Goal: Information Seeking & Learning: Learn about a topic

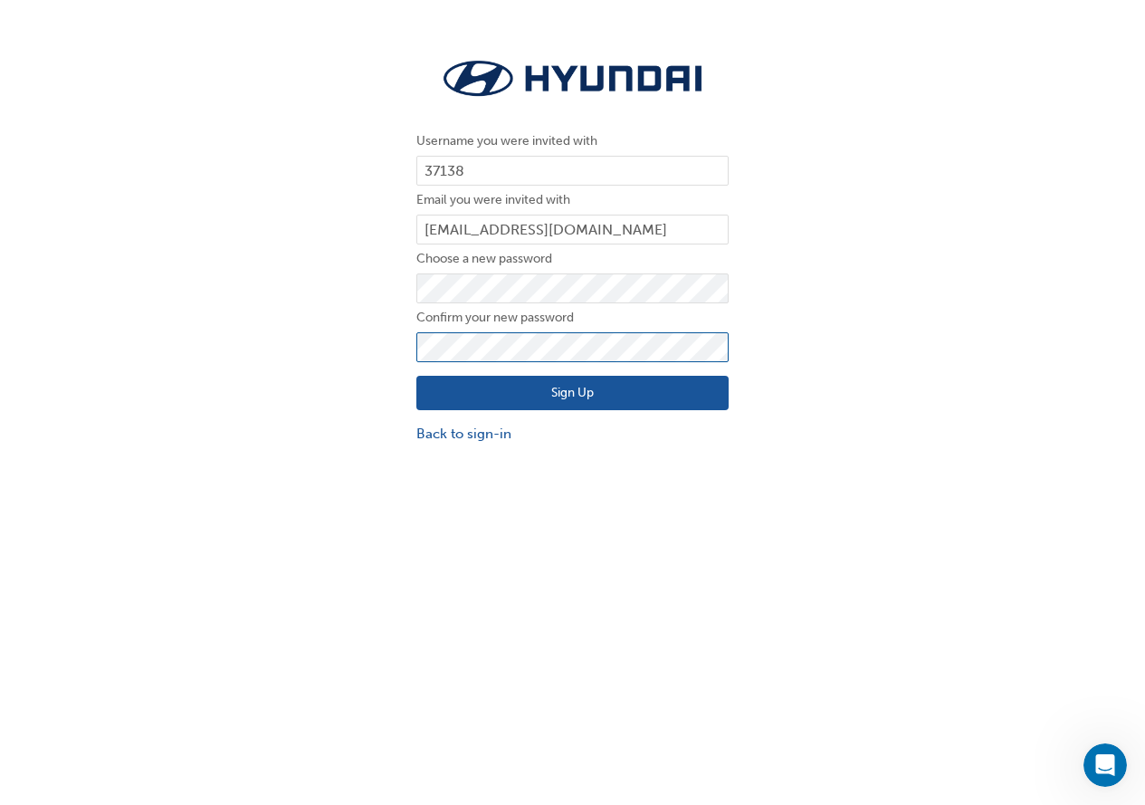
click button "Sign Up" at bounding box center [572, 393] width 312 height 34
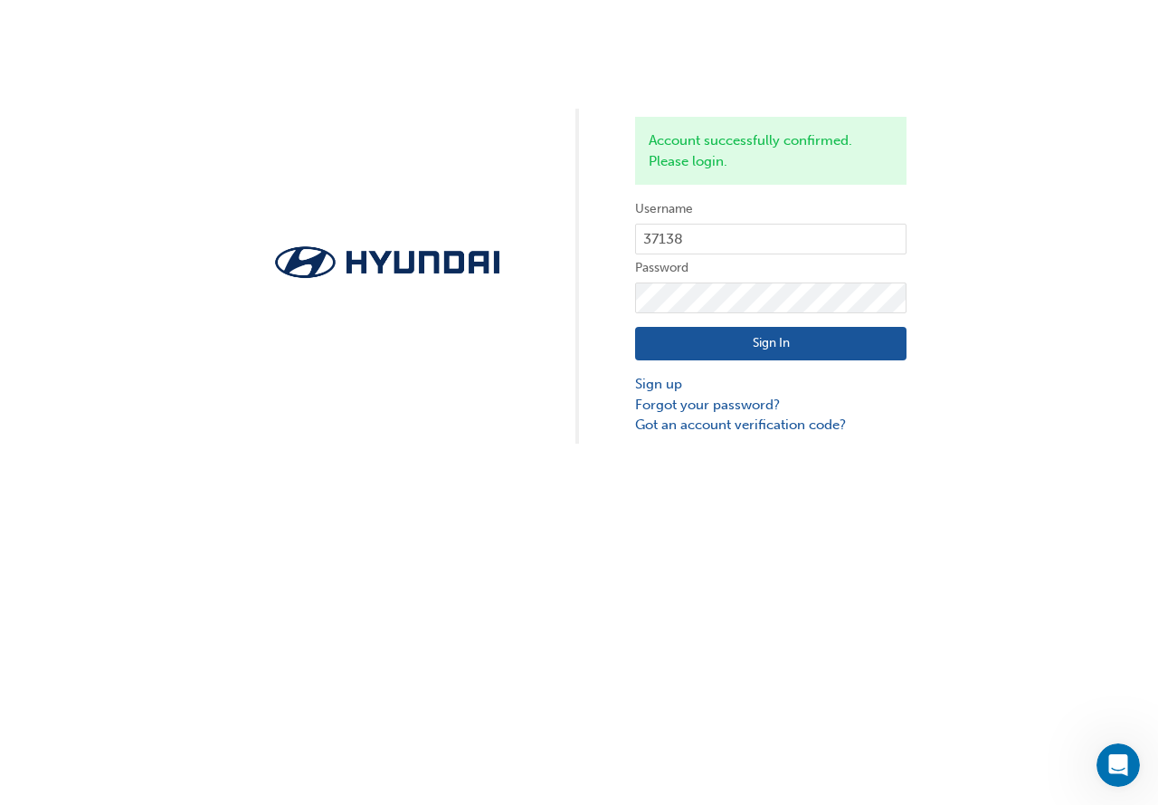
click at [739, 348] on button "Sign In" at bounding box center [771, 344] width 272 height 34
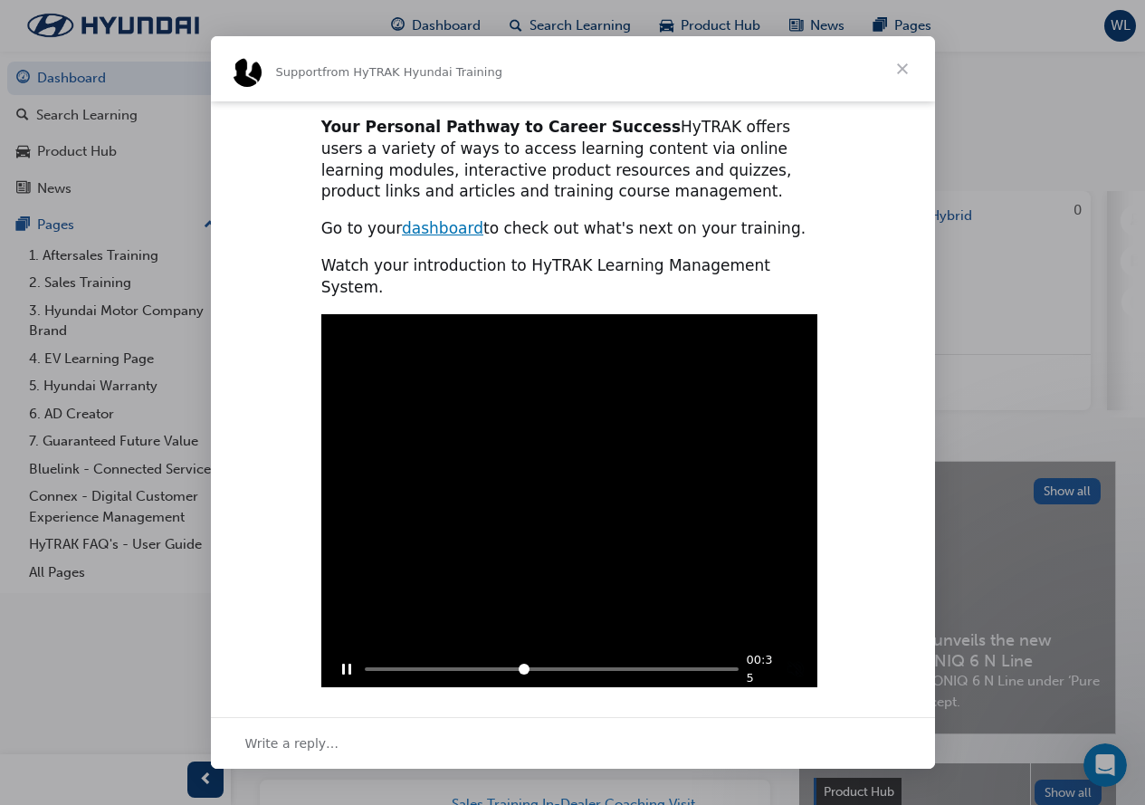
scroll to position [435, 0]
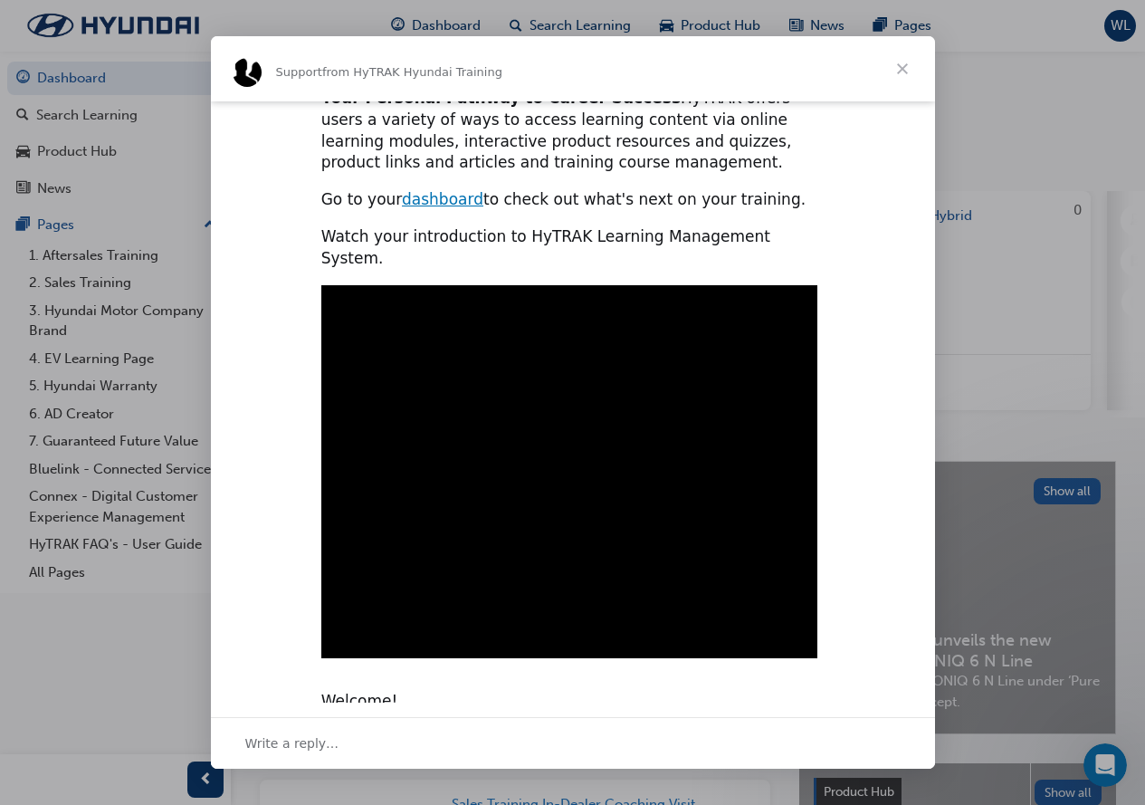
type input "2704613"
click at [914, 60] on span "Close" at bounding box center [902, 68] width 65 height 65
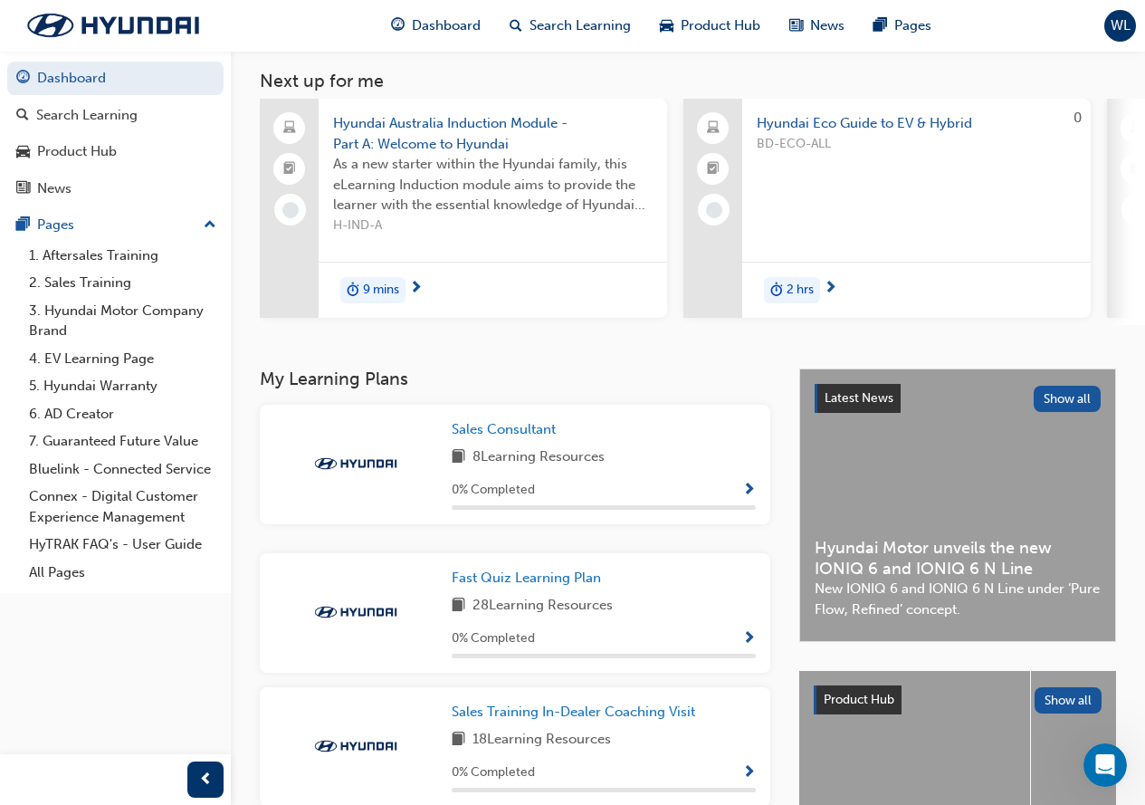
scroll to position [124, 0]
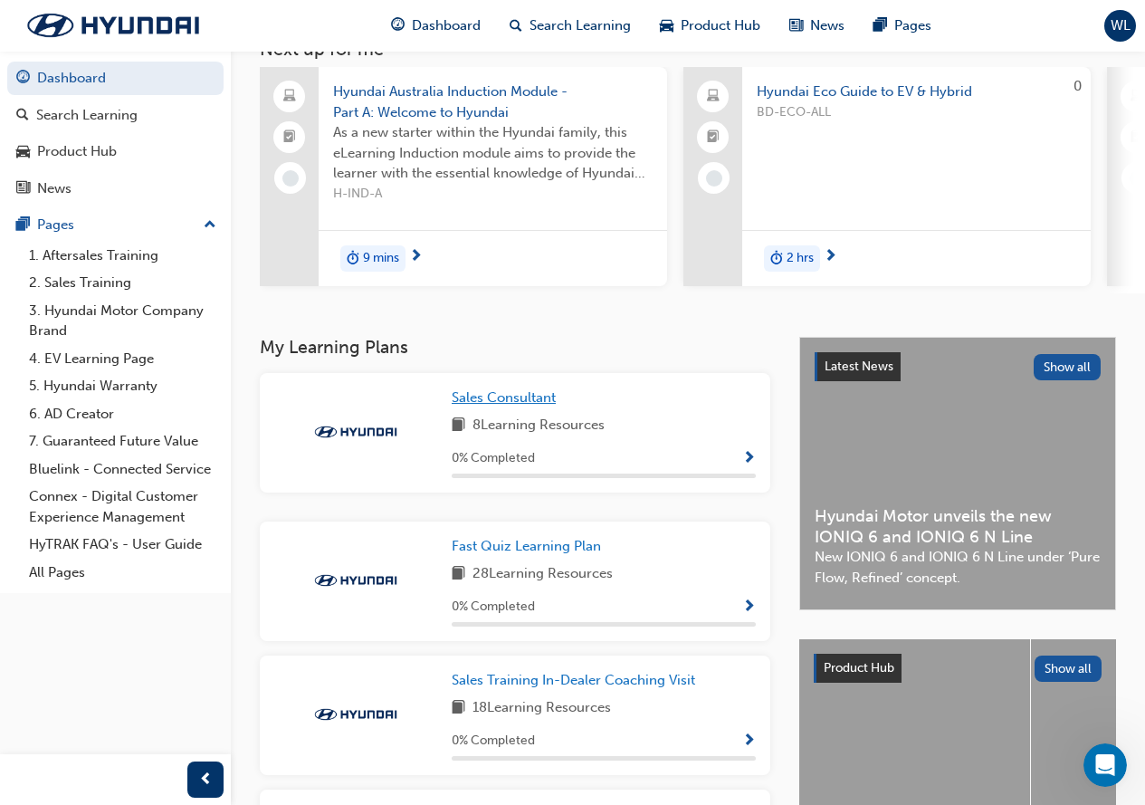
click at [512, 401] on span "Sales Consultant" at bounding box center [504, 397] width 104 height 16
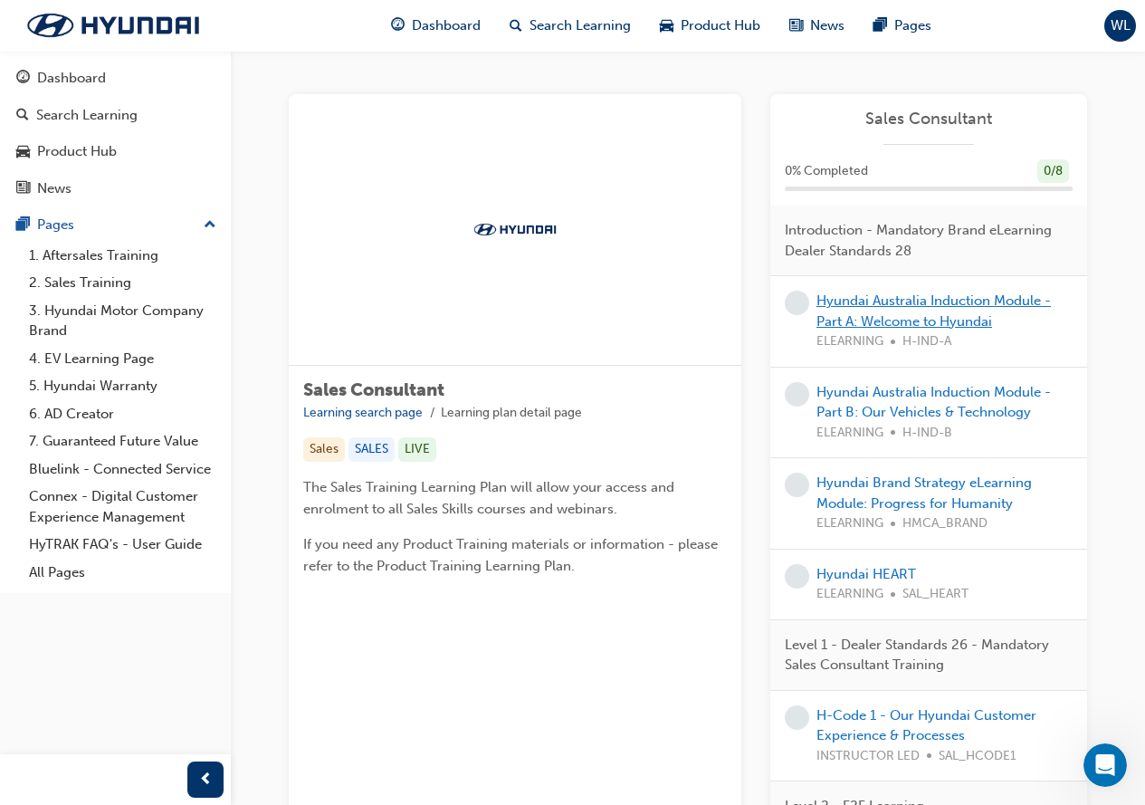
click at [932, 301] on link "Hyundai Australia Induction Module - Part A: Welcome to Hyundai" at bounding box center [933, 310] width 234 height 37
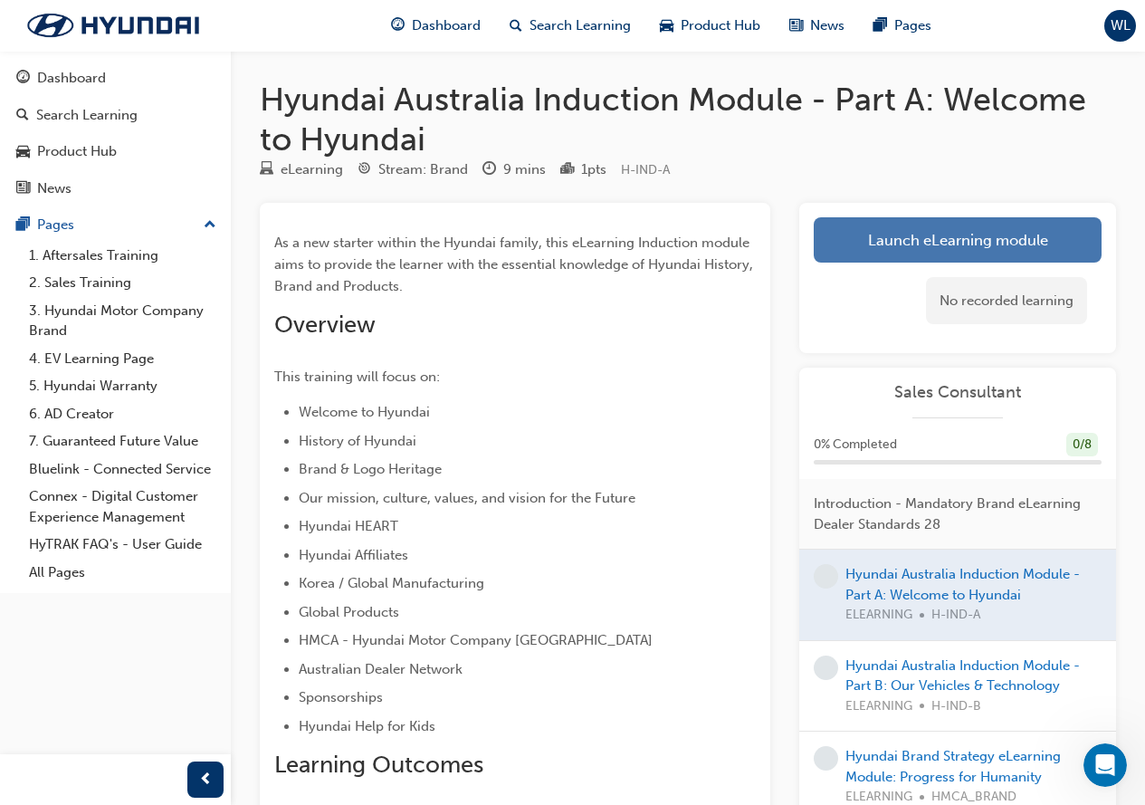
click at [945, 242] on link "Launch eLearning module" at bounding box center [958, 239] width 288 height 45
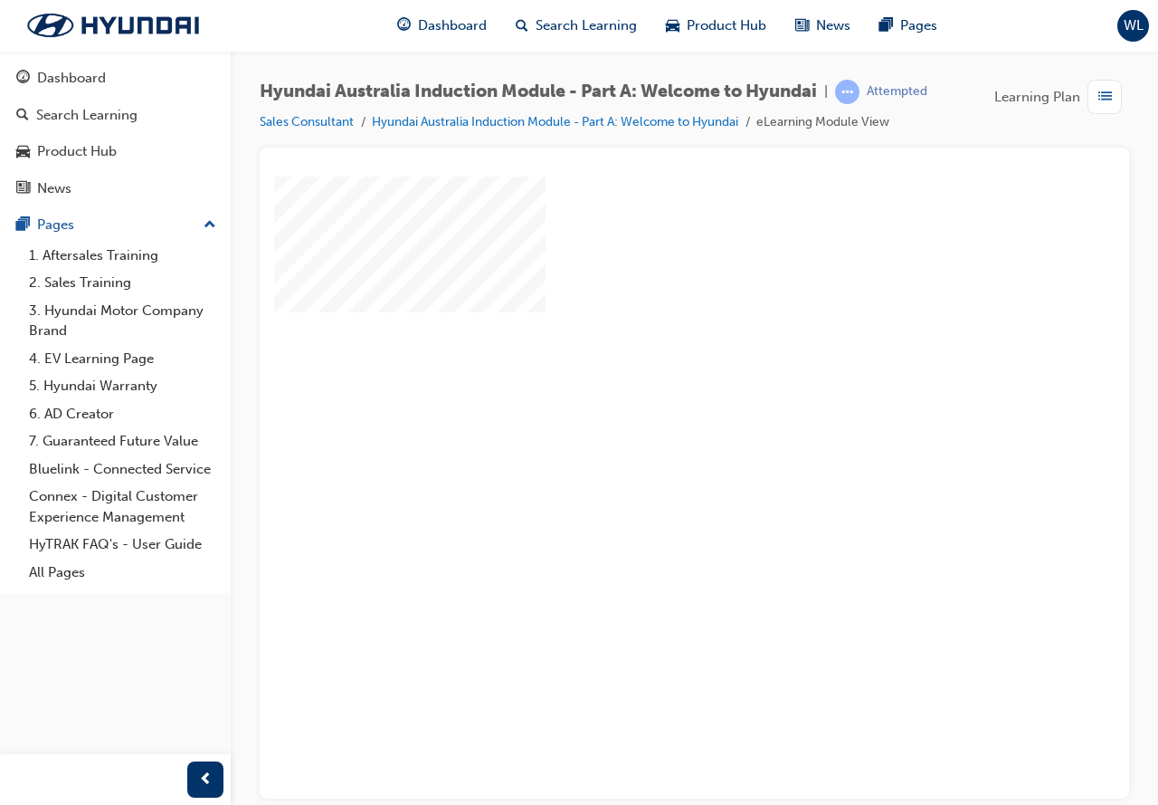
click at [643, 434] on div "play" at bounding box center [643, 434] width 0 height 0
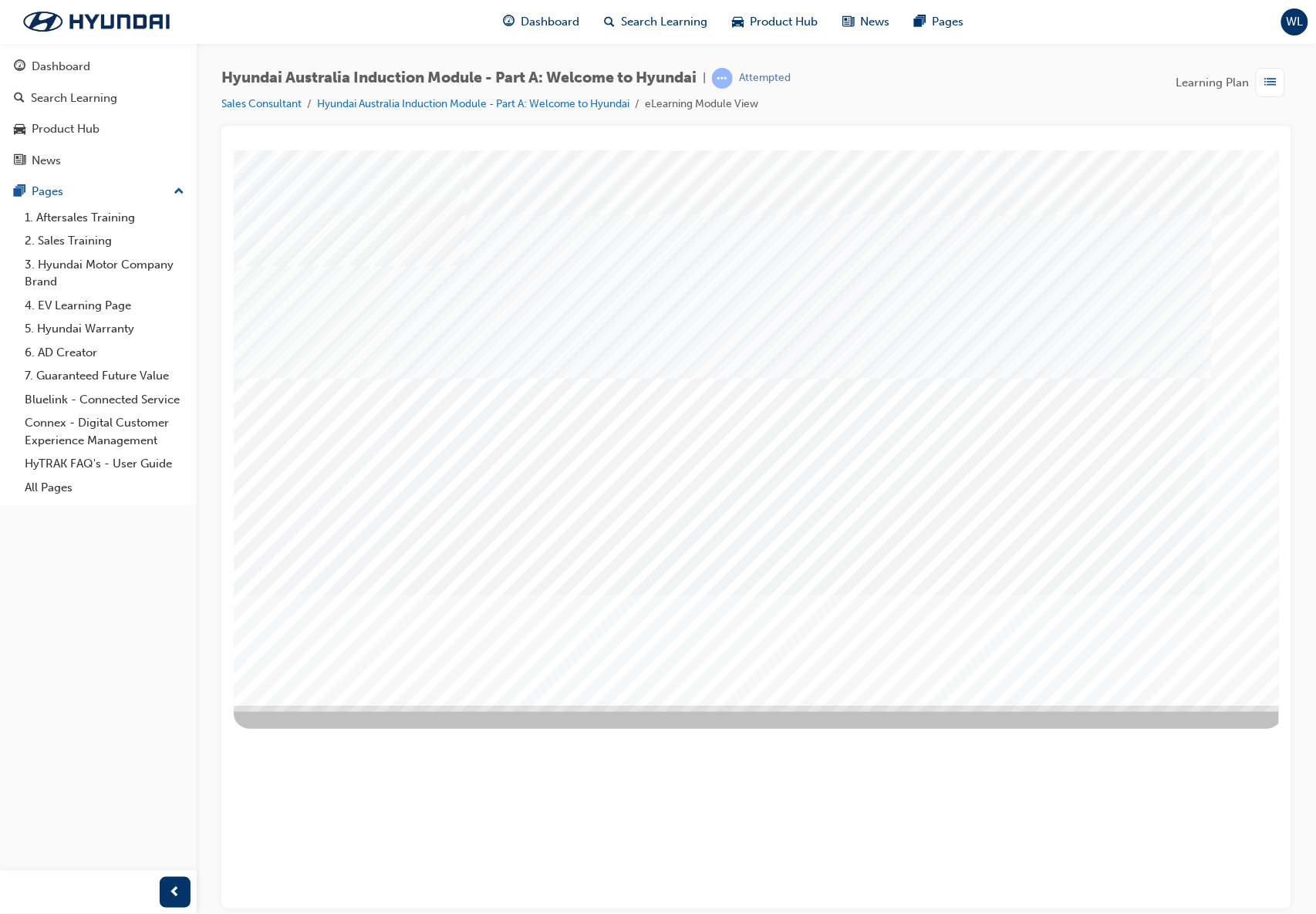
drag, startPoint x: 401, startPoint y: 503, endPoint x: 413, endPoint y: 506, distance: 12.4
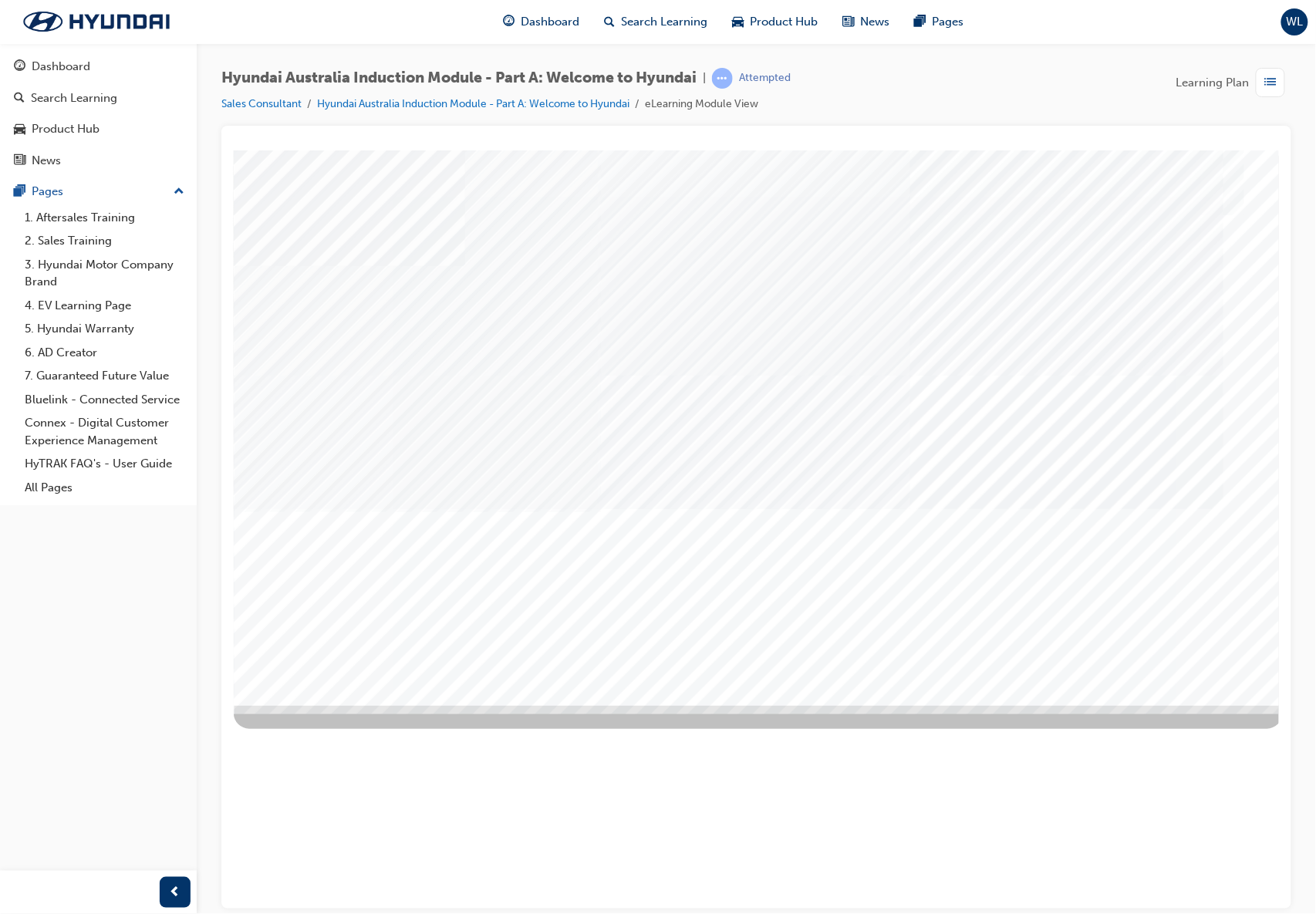
click at [341, 686] on div "Next Trigger this button to go to the next slide" at bounding box center [286, 757] width 108 height 35
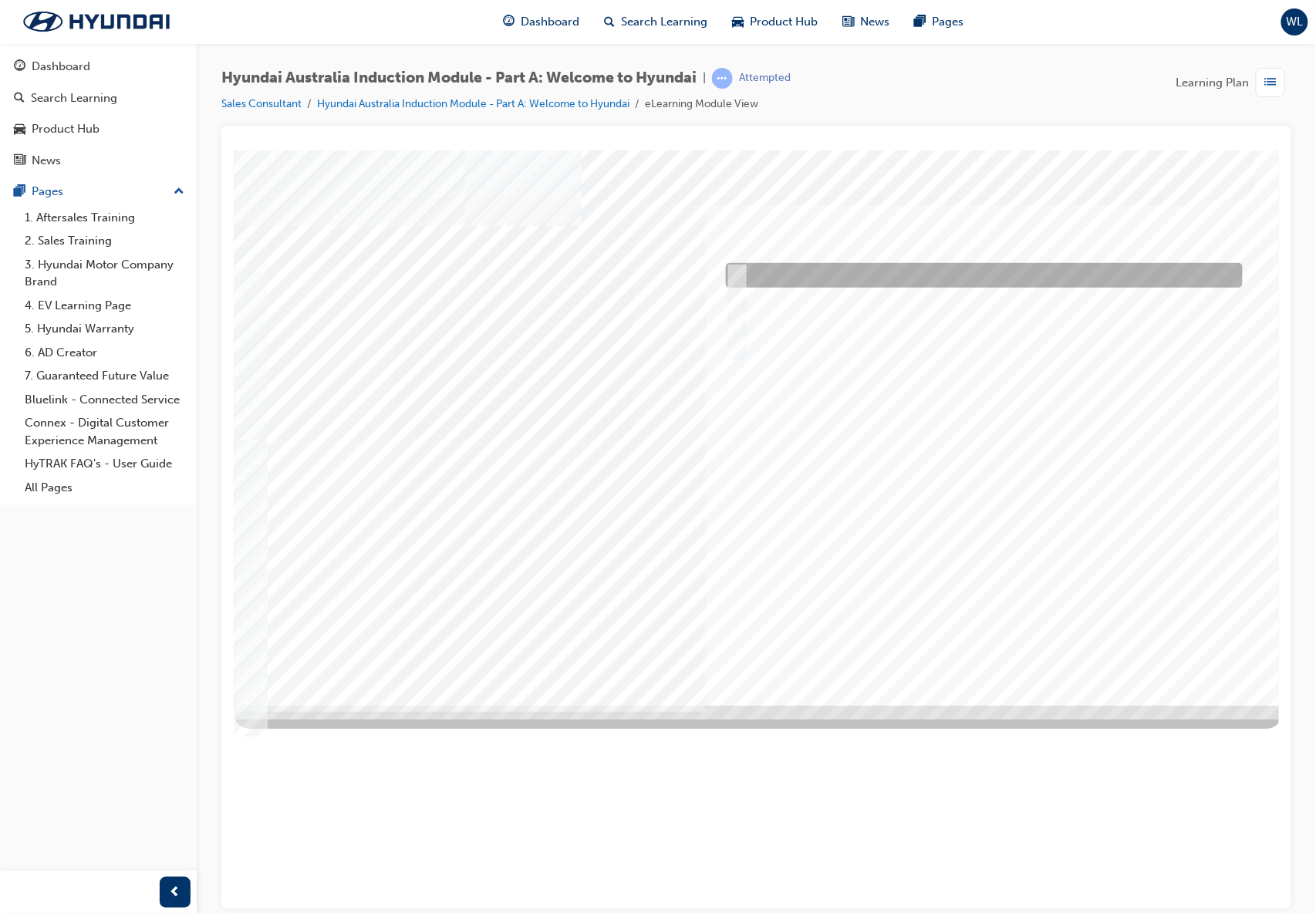
click at [738, 281] on input "1935" at bounding box center [734, 275] width 17 height 17
radio input "true"
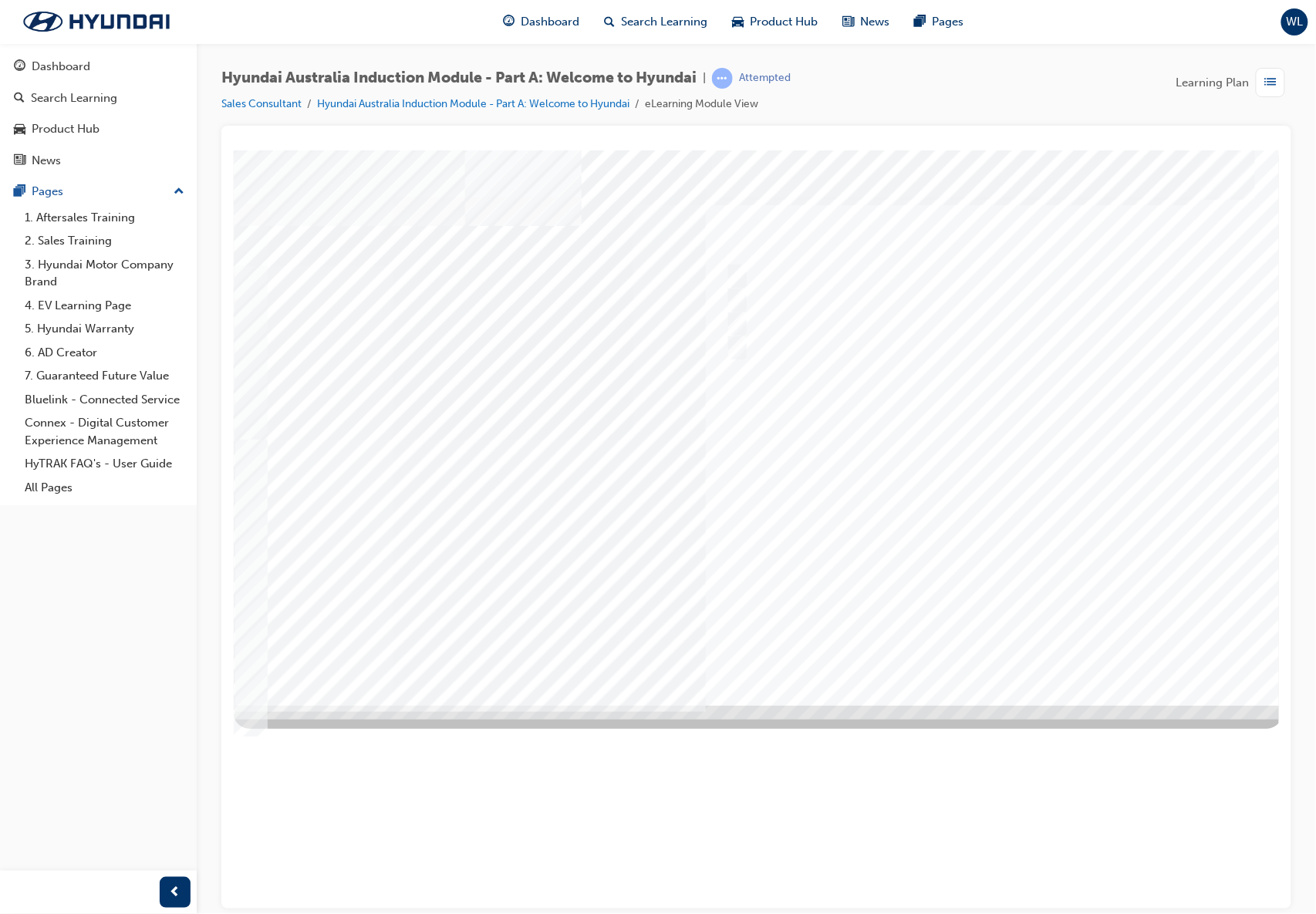
click at [729, 293] on div at bounding box center [757, 428] width 1049 height 556
drag, startPoint x: 965, startPoint y: 306, endPoint x: 961, endPoint y: 254, distance: 52.2
click at [961, 254] on div "Quiz_Q_2" at bounding box center [757, 428] width 1049 height 556
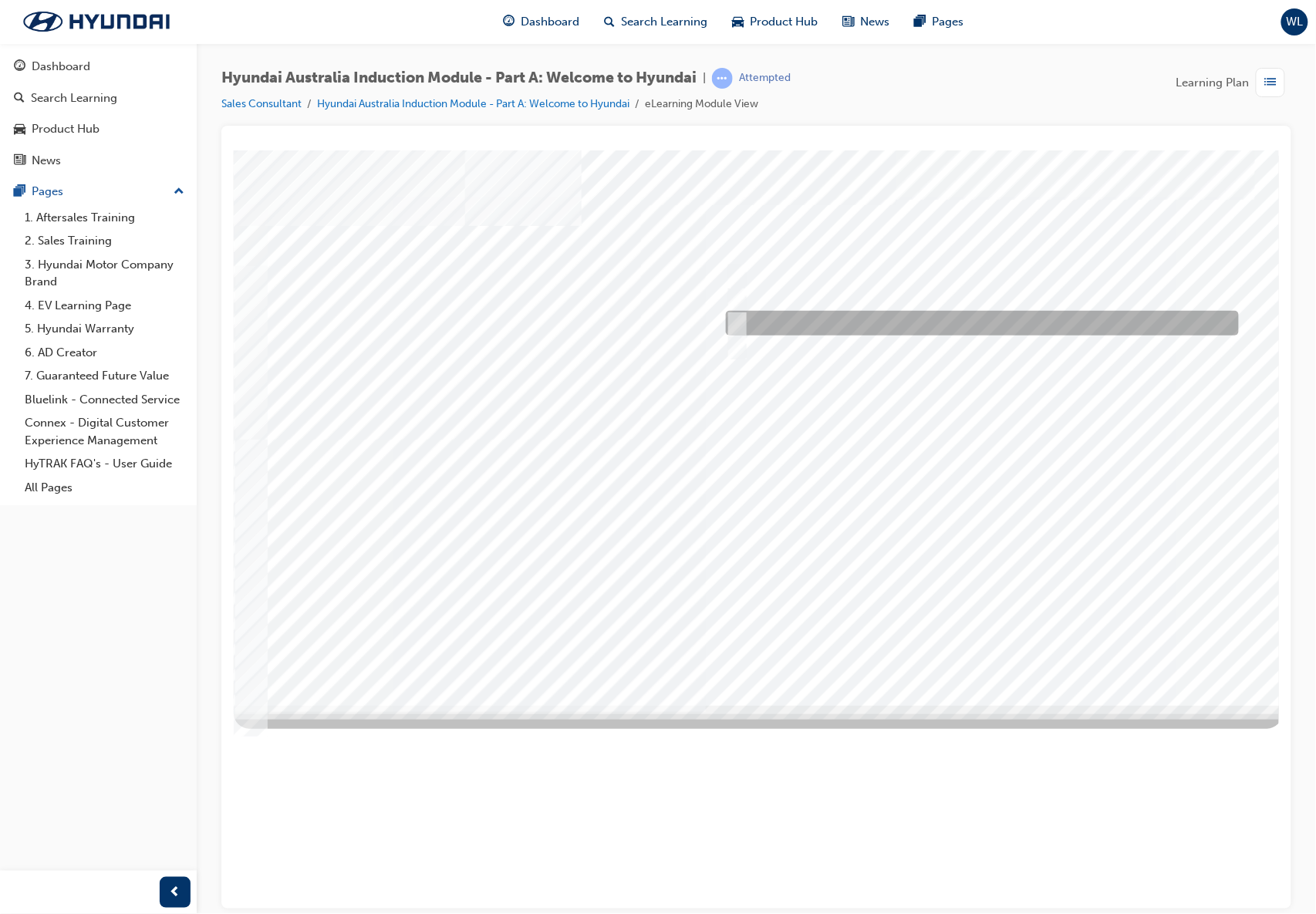
click at [737, 321] on input "Asan Plant, South Korea" at bounding box center [734, 323] width 17 height 17
radio input "true"
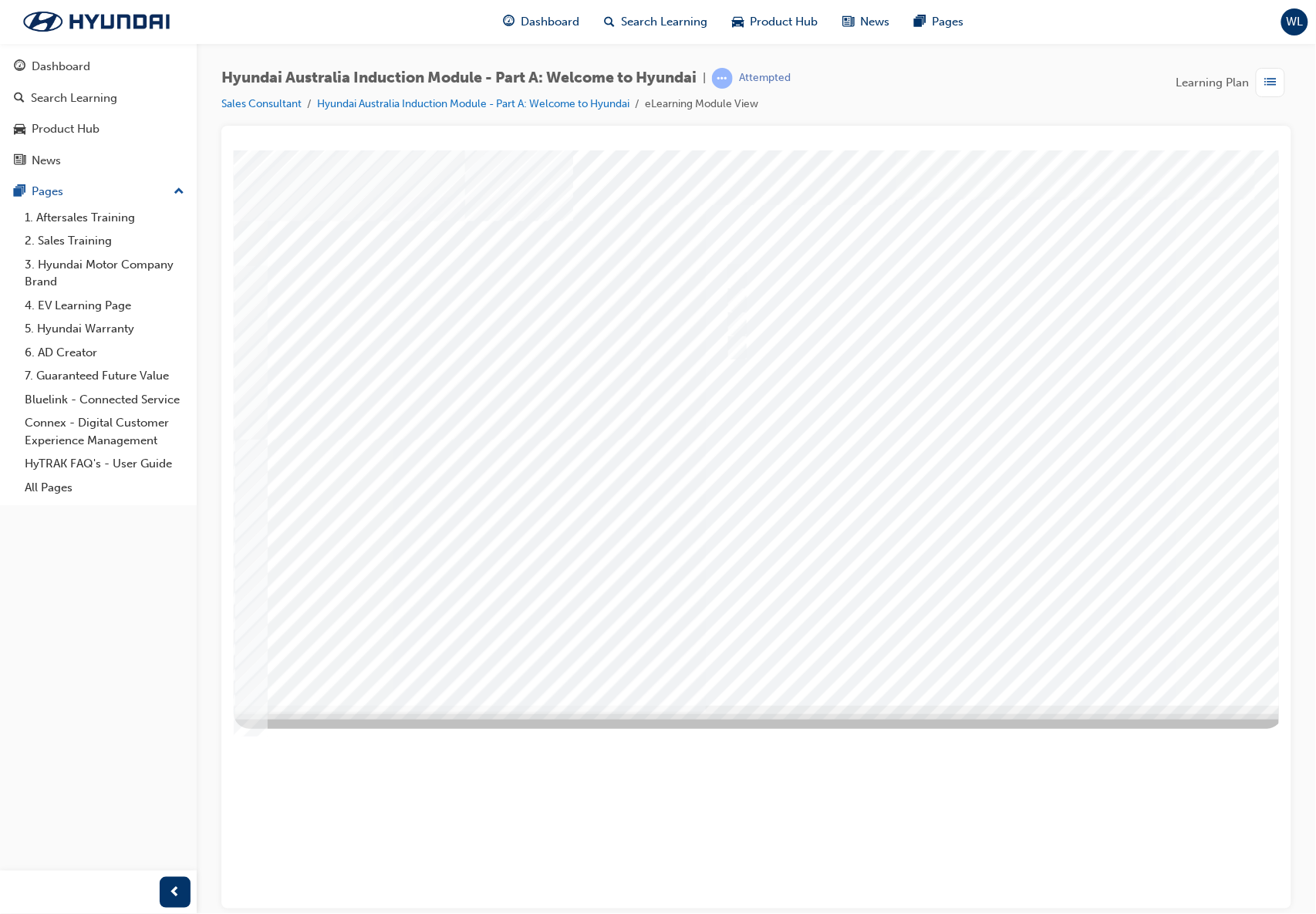
click at [976, 646] on div at bounding box center [757, 428] width 1049 height 556
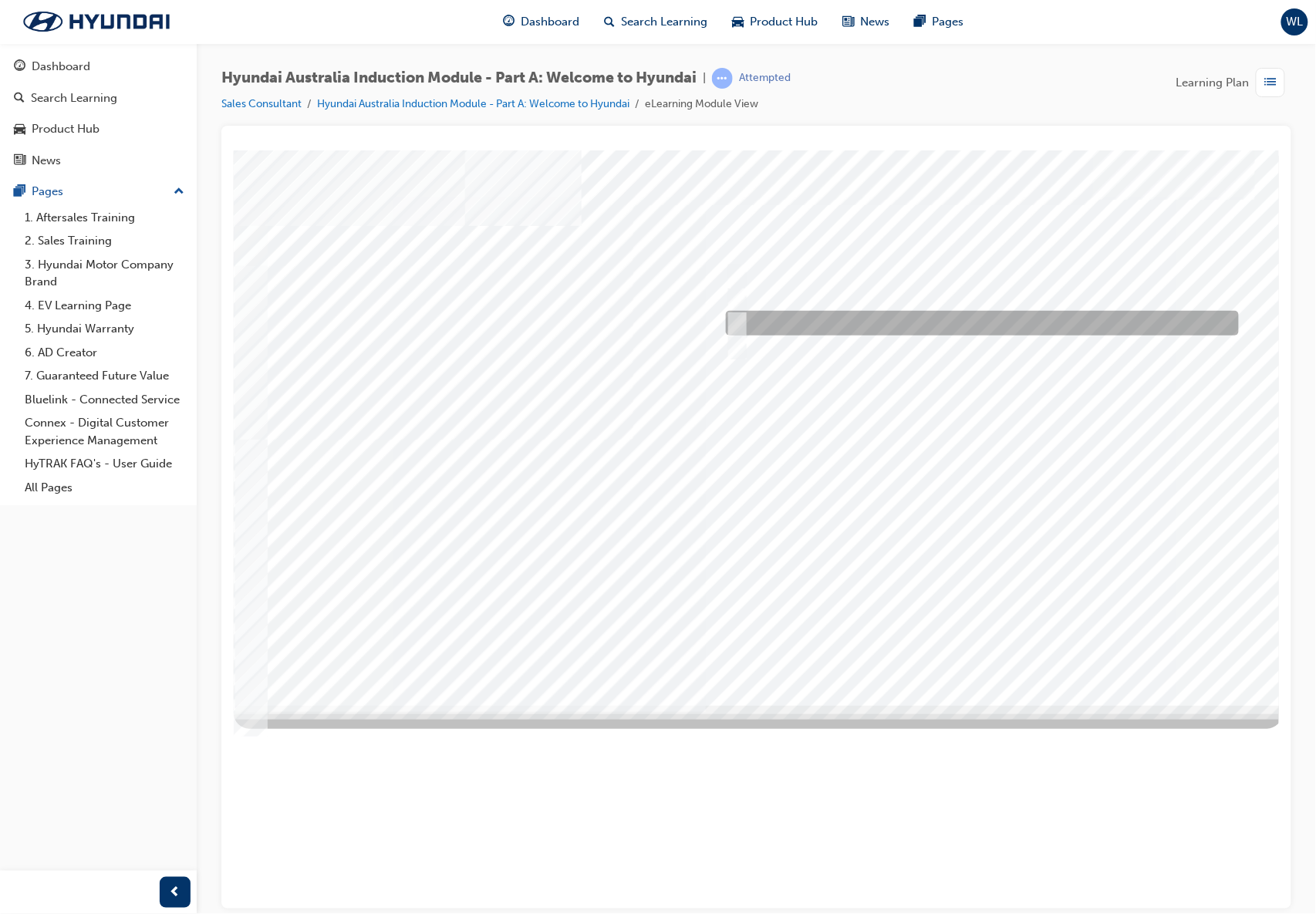
click at [738, 321] on input "Learning from past challenges" at bounding box center [733, 323] width 17 height 17
checkbox input "true"
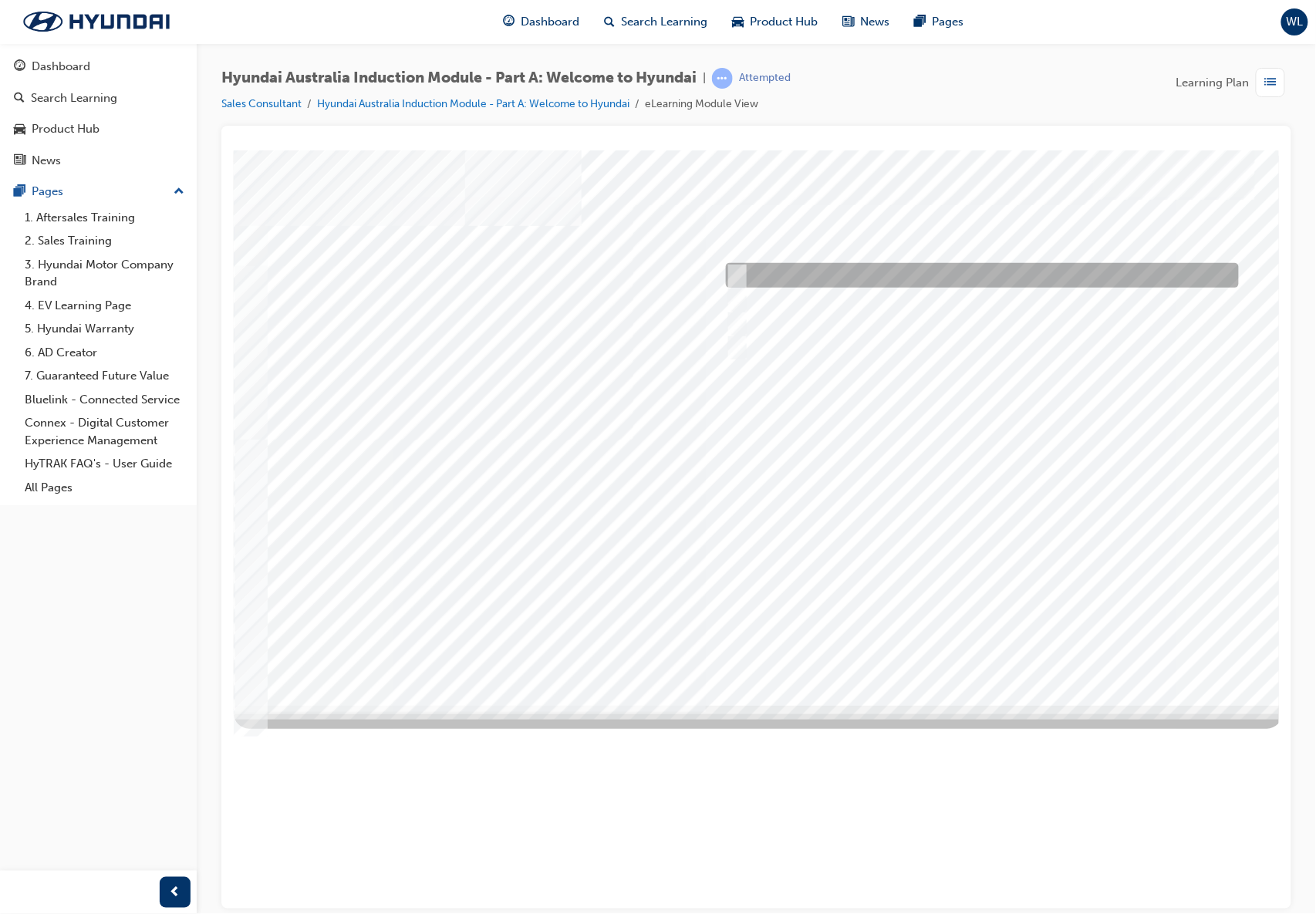
click at [729, 269] on input "A company representative" at bounding box center [733, 275] width 17 height 17
checkbox input "true"
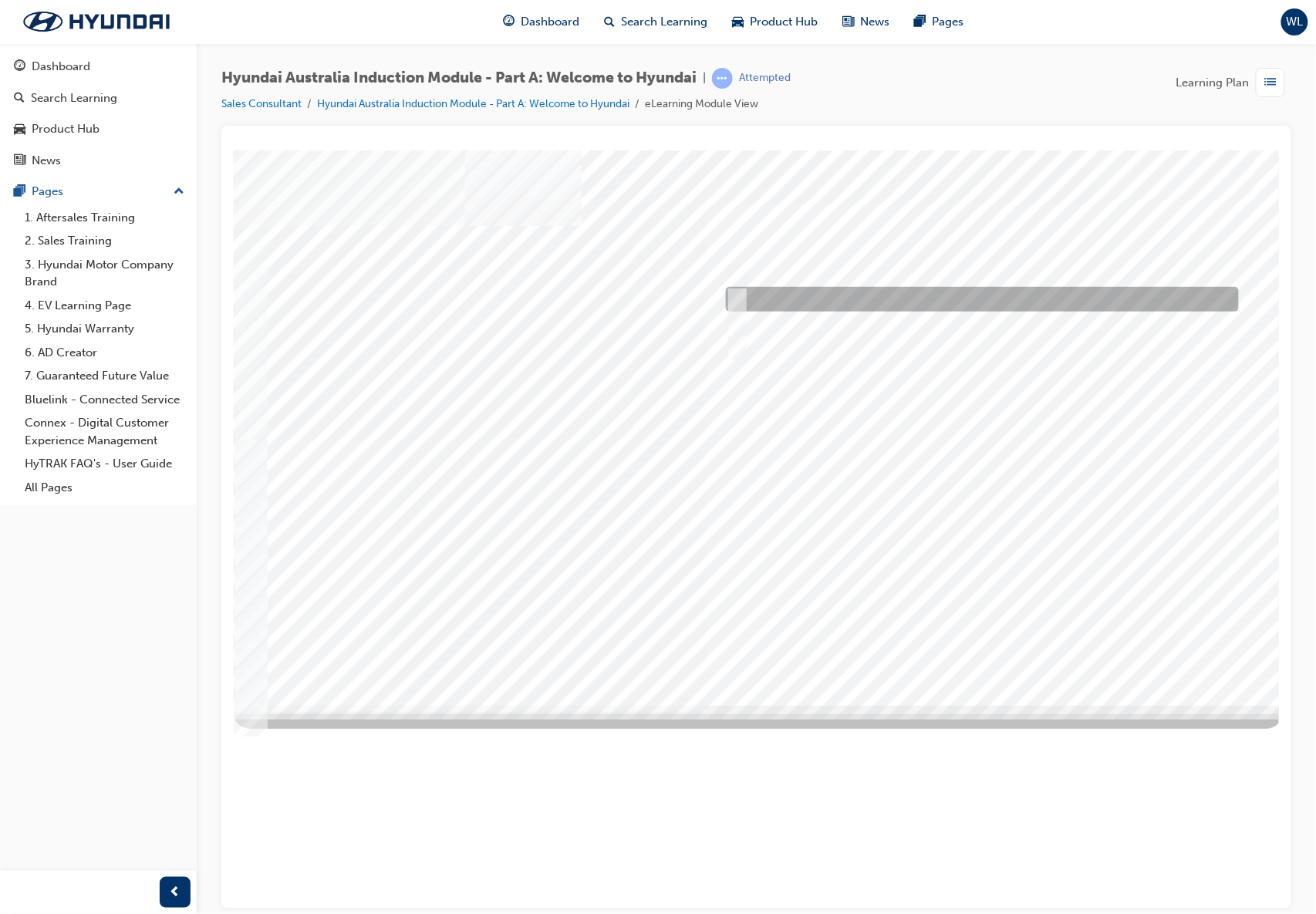
click at [735, 300] on input "A satisfied customer" at bounding box center [733, 299] width 17 height 17
checkbox input "true"
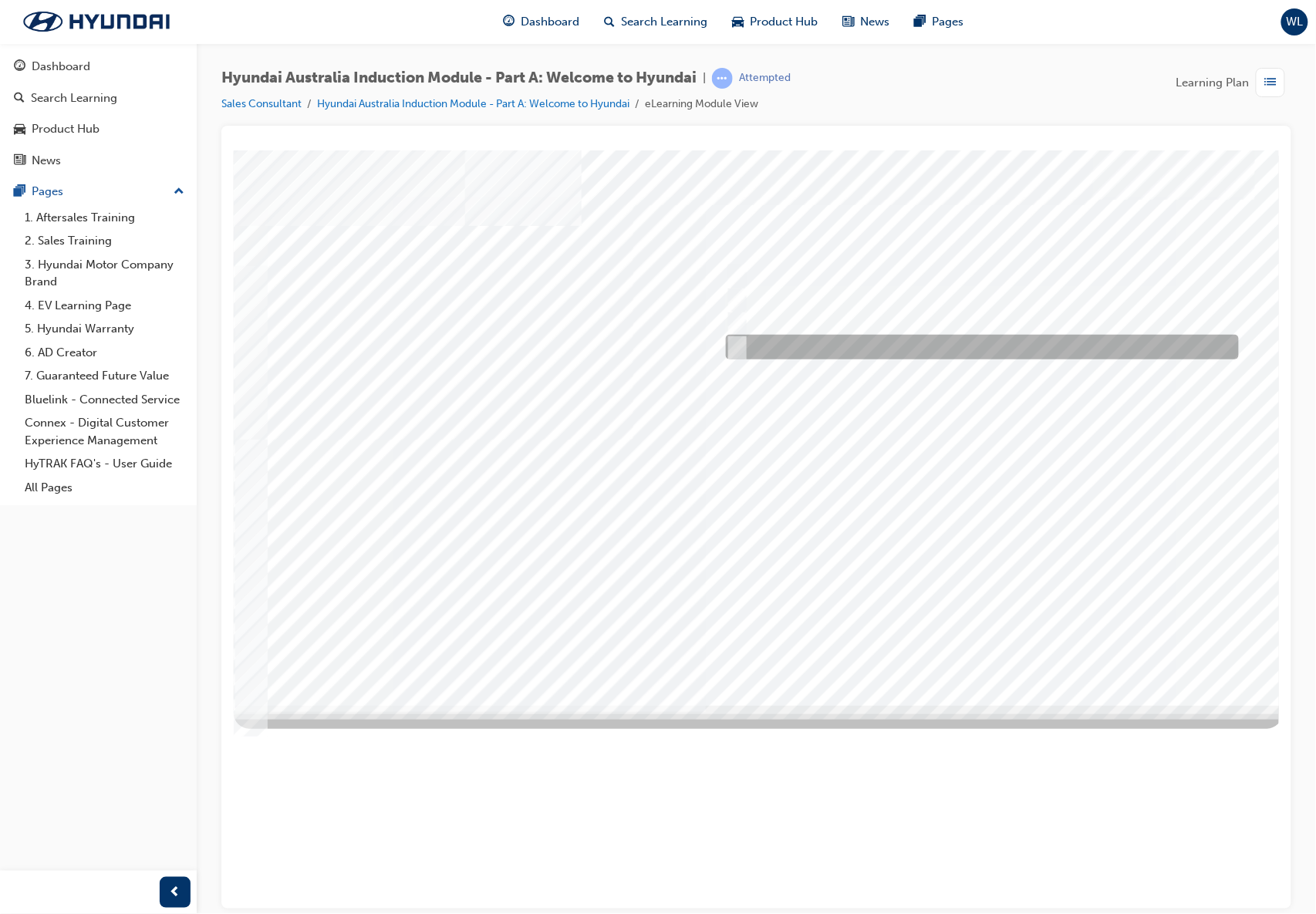
click at [735, 335] on div at bounding box center [978, 347] width 513 height 25
checkbox input "true"
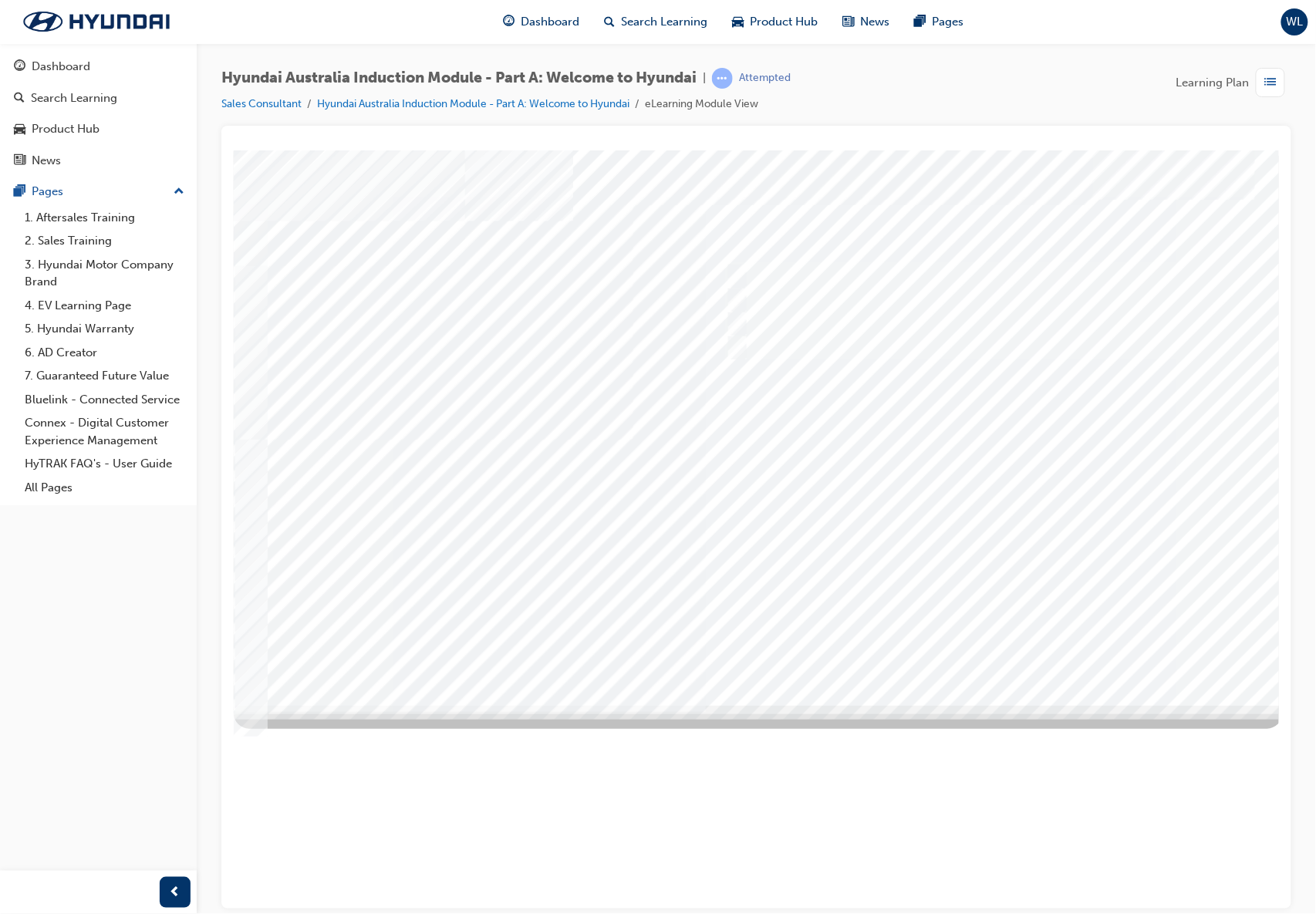
click at [942, 646] on div at bounding box center [757, 428] width 1049 height 556
click at [734, 268] on div at bounding box center [757, 428] width 1049 height 556
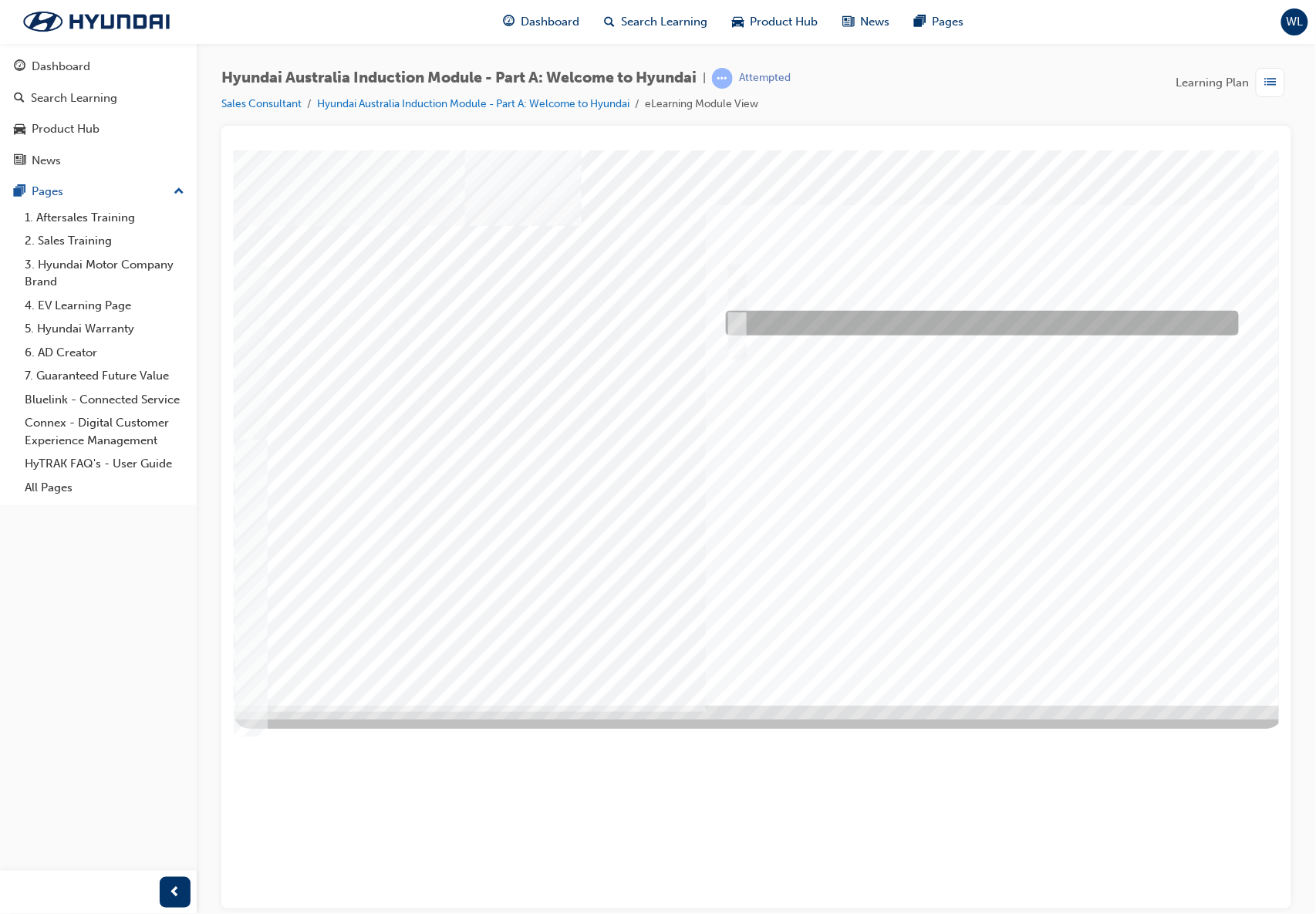
click at [750, 317] on div at bounding box center [978, 323] width 513 height 25
checkbox input "true"
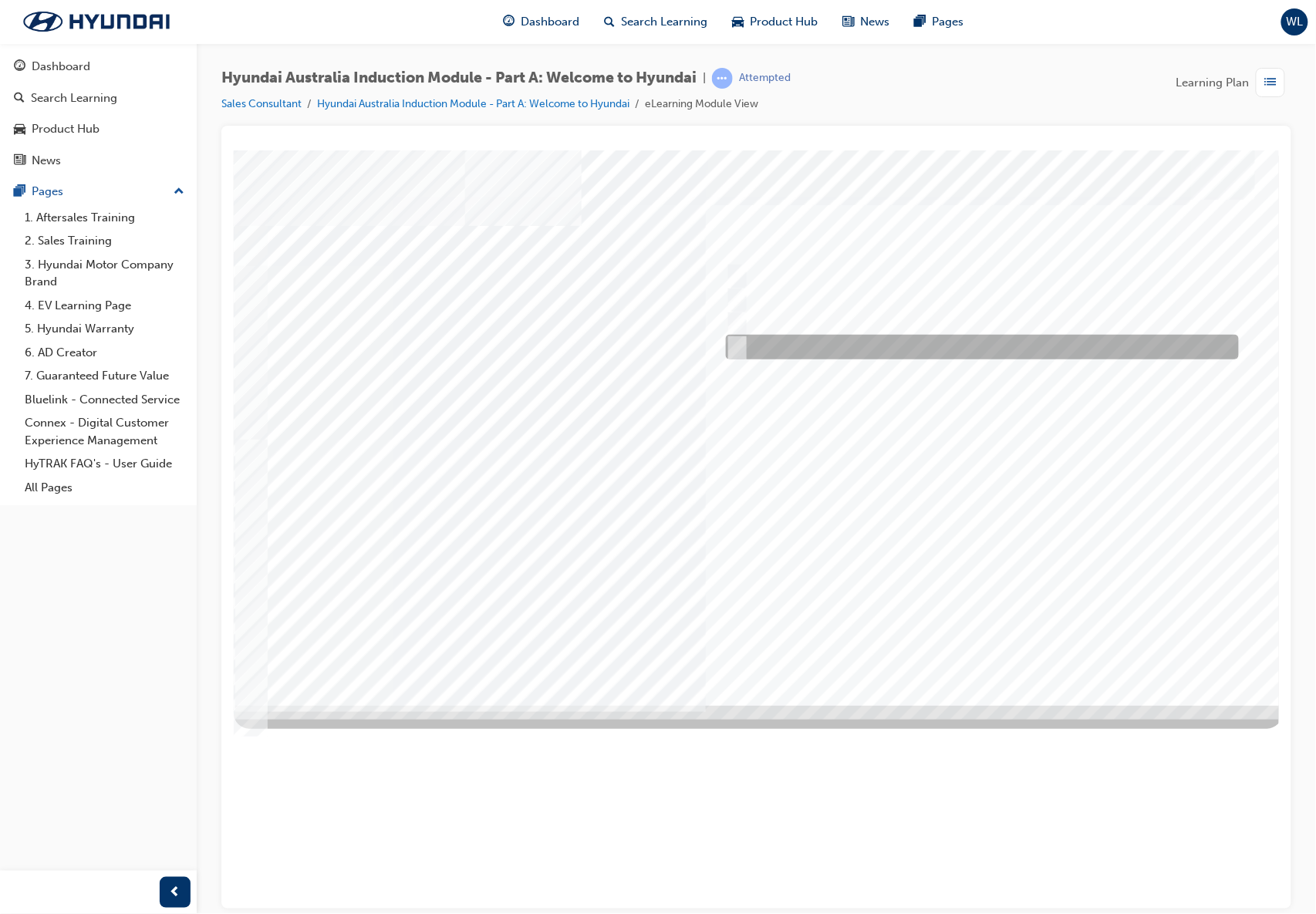
click at [749, 344] on div at bounding box center [978, 347] width 513 height 25
checkbox input "true"
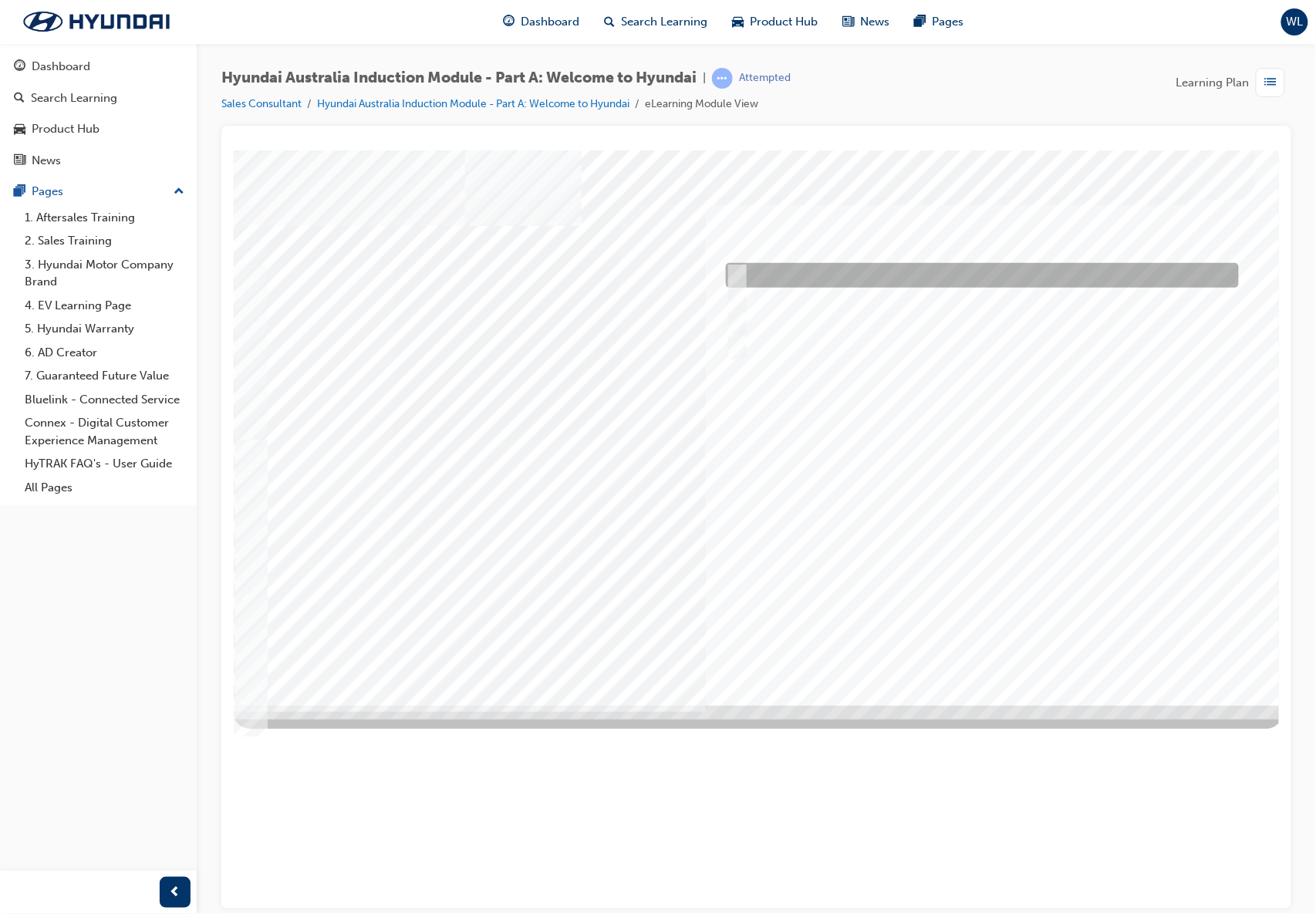
click at [732, 281] on input "Brisbane Lions Football Club" at bounding box center [733, 275] width 17 height 17
checkbox input "true"
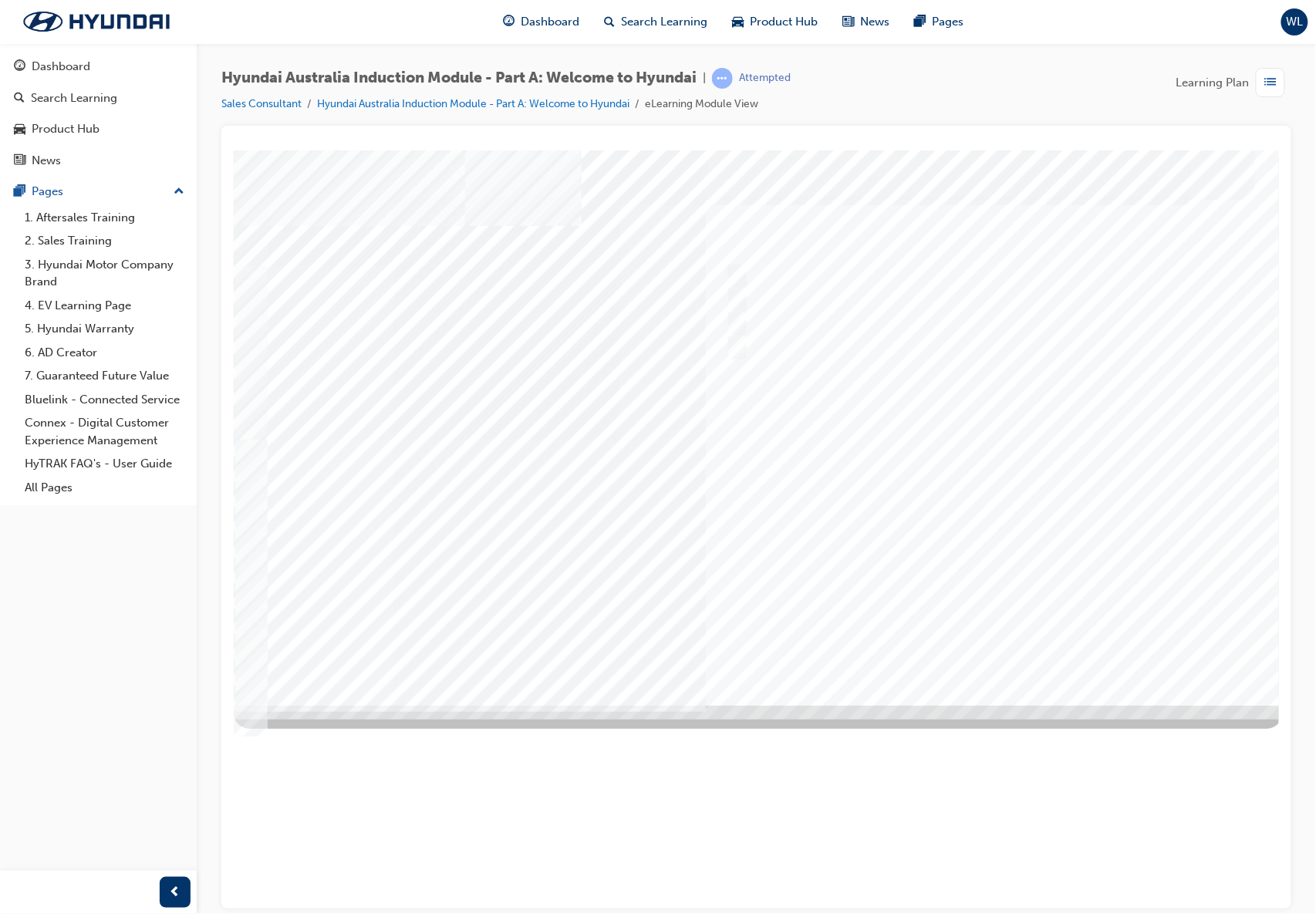
click at [987, 645] on div at bounding box center [757, 428] width 1049 height 556
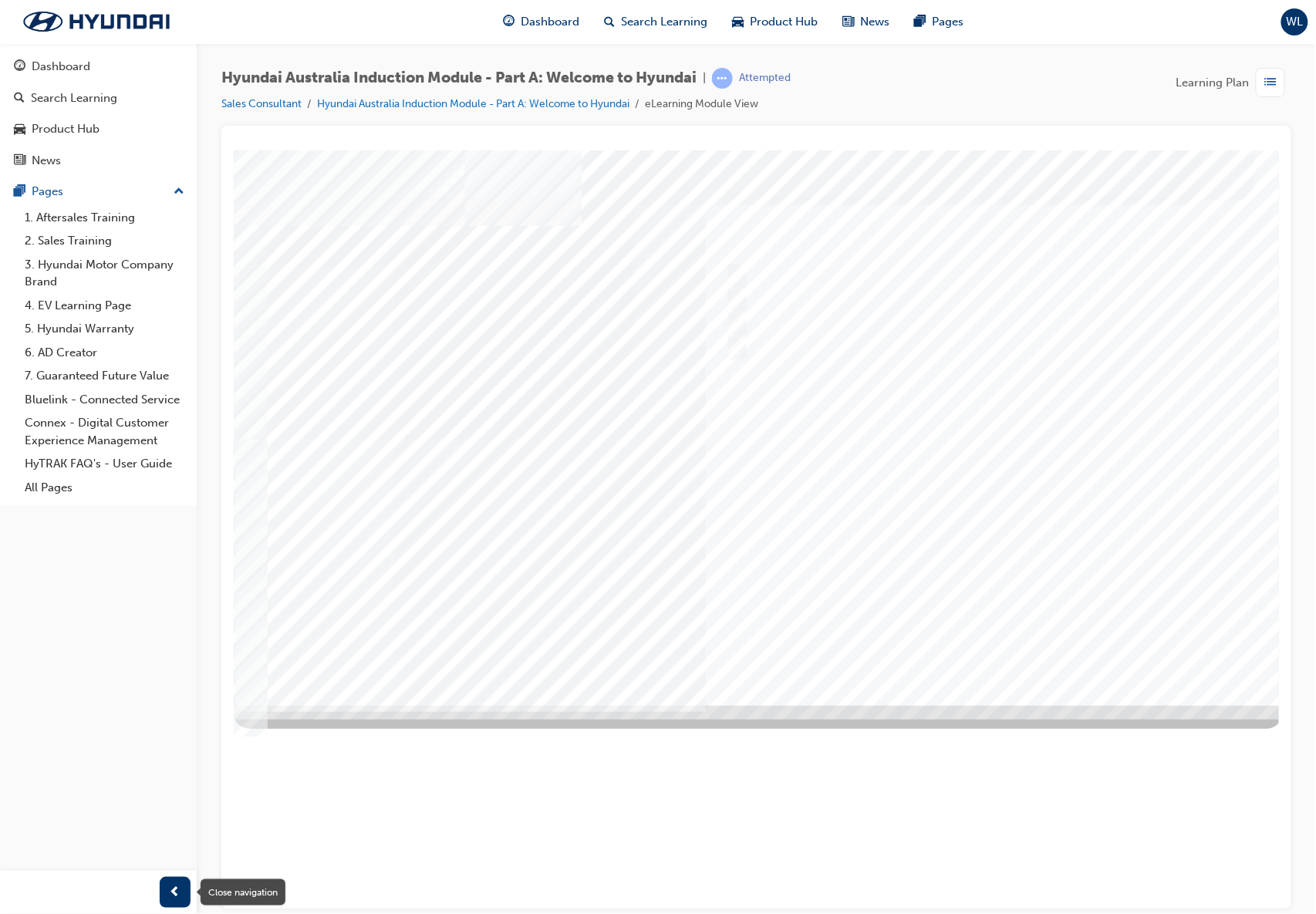
click at [181, 686] on div "button" at bounding box center [175, 893] width 31 height 31
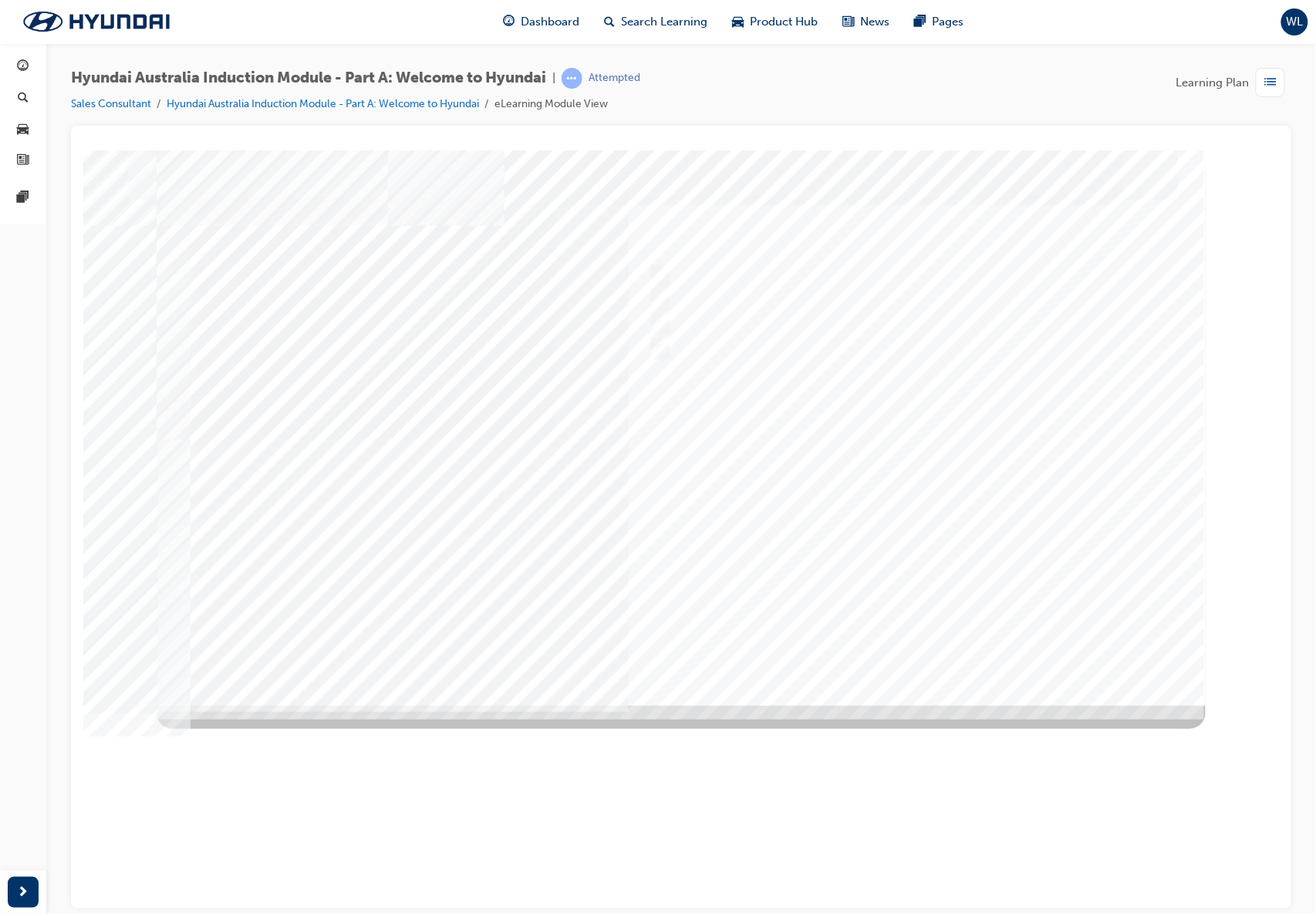
click at [0, 686] on div at bounding box center [23, 893] width 46 height 43
click at [20, 686] on div "button" at bounding box center [23, 893] width 31 height 31
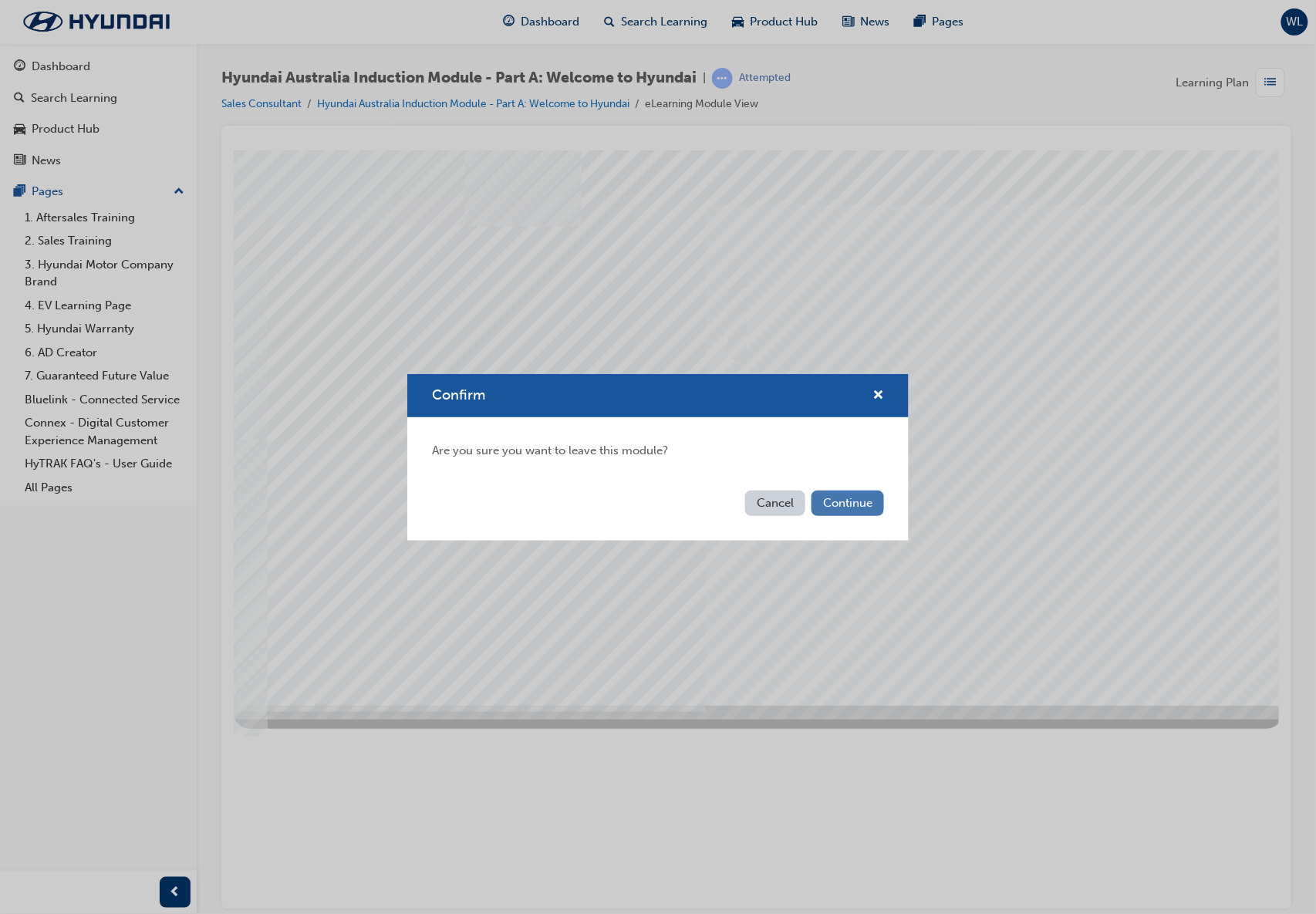
click at [827, 507] on button "Continue" at bounding box center [847, 504] width 72 height 26
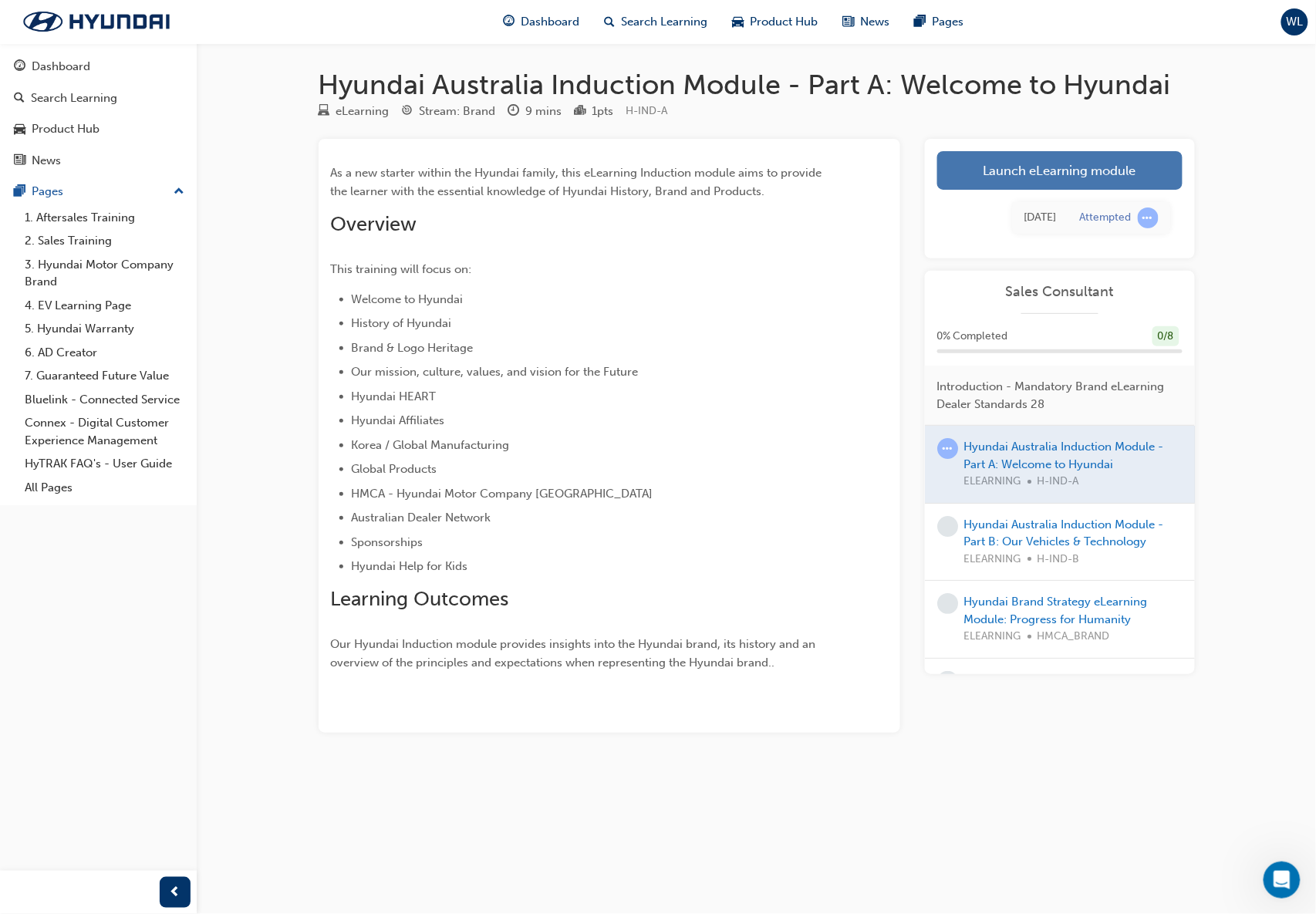
click at [987, 159] on link "Launch eLearning module" at bounding box center [1060, 170] width 245 height 38
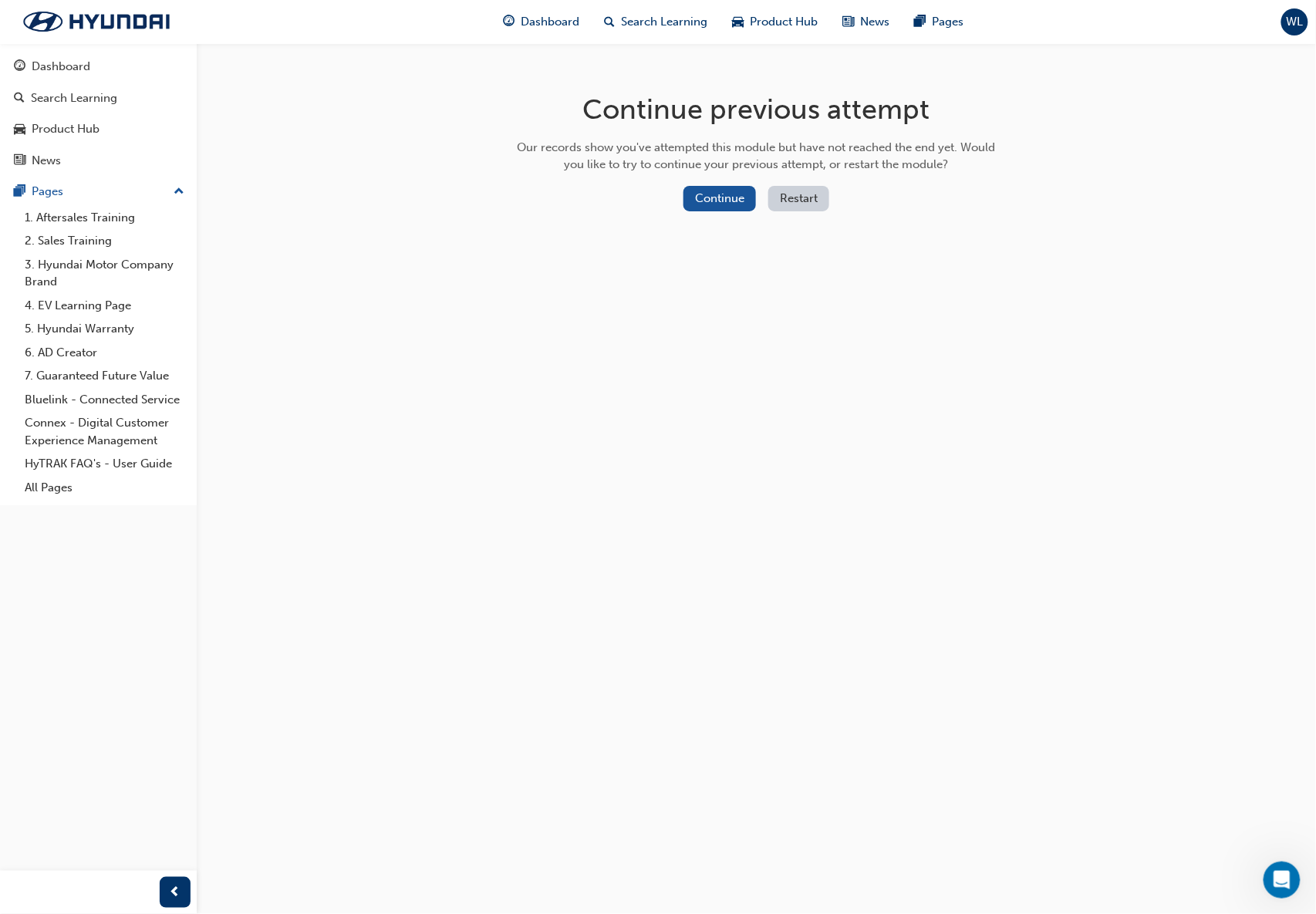
click at [816, 194] on button "Restart" at bounding box center [798, 199] width 61 height 26
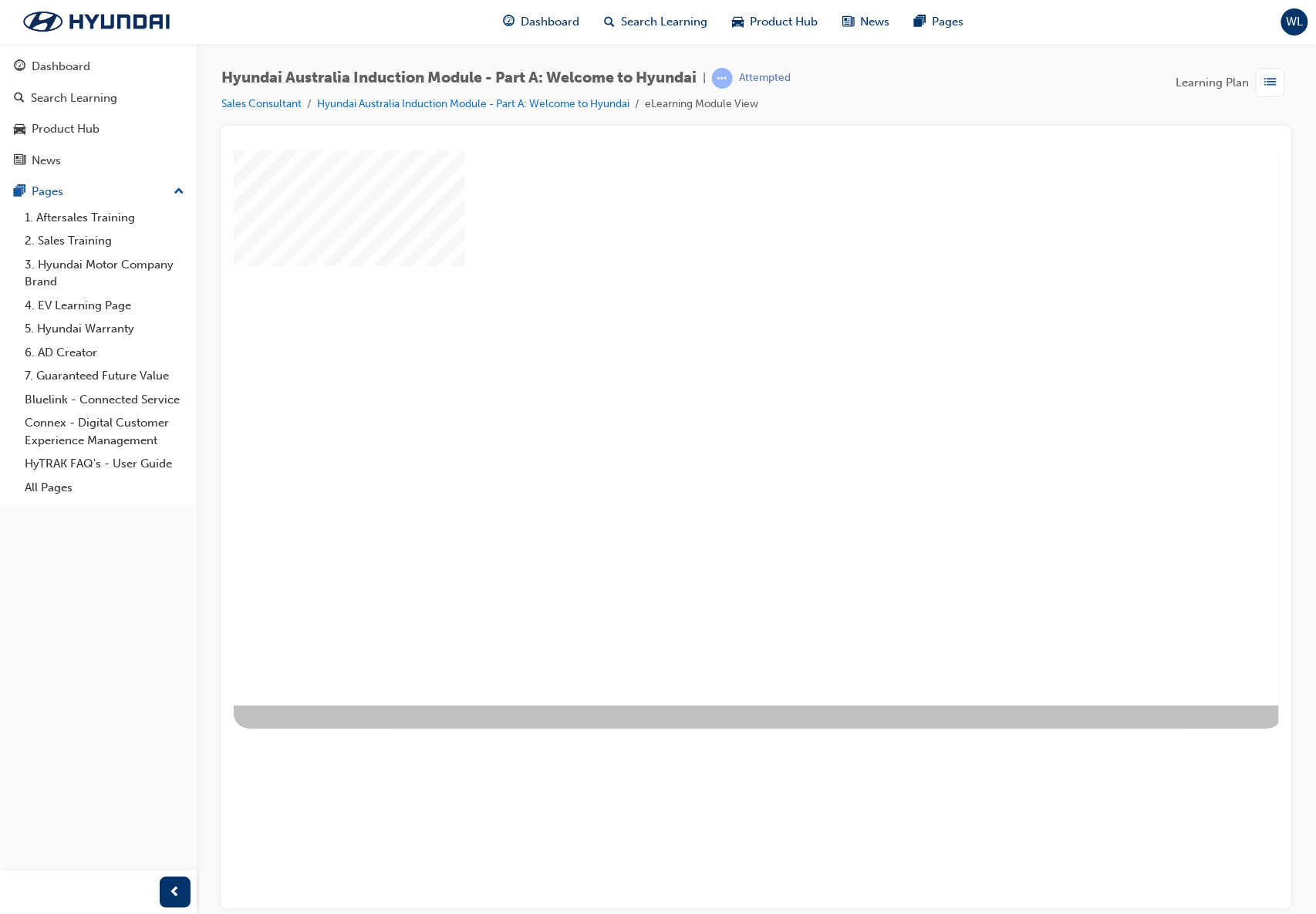
click at [987, 13] on span "WL" at bounding box center [1296, 21] width 17 height 18
